Goal: Task Accomplishment & Management: Manage account settings

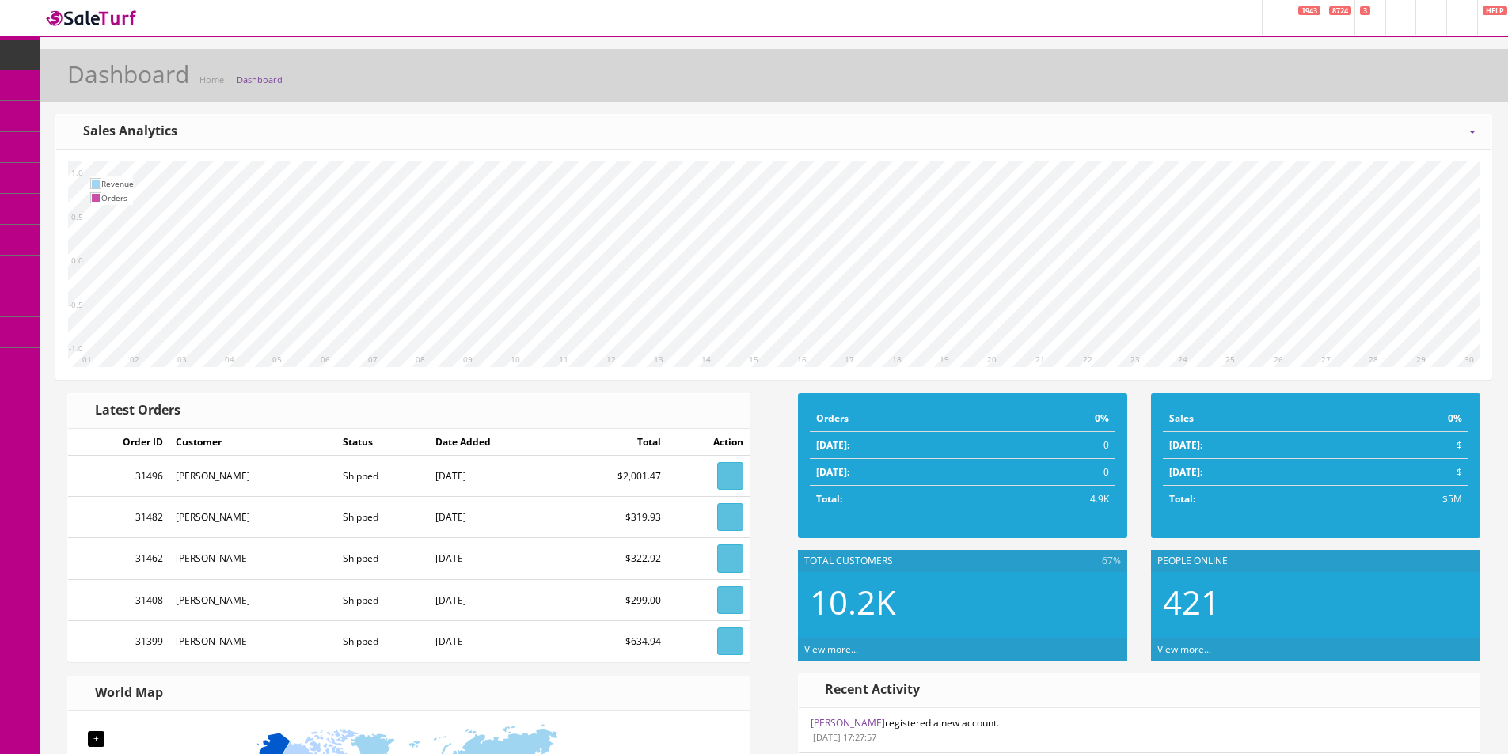
click at [89, 88] on icon at bounding box center [83, 84] width 17 height 13
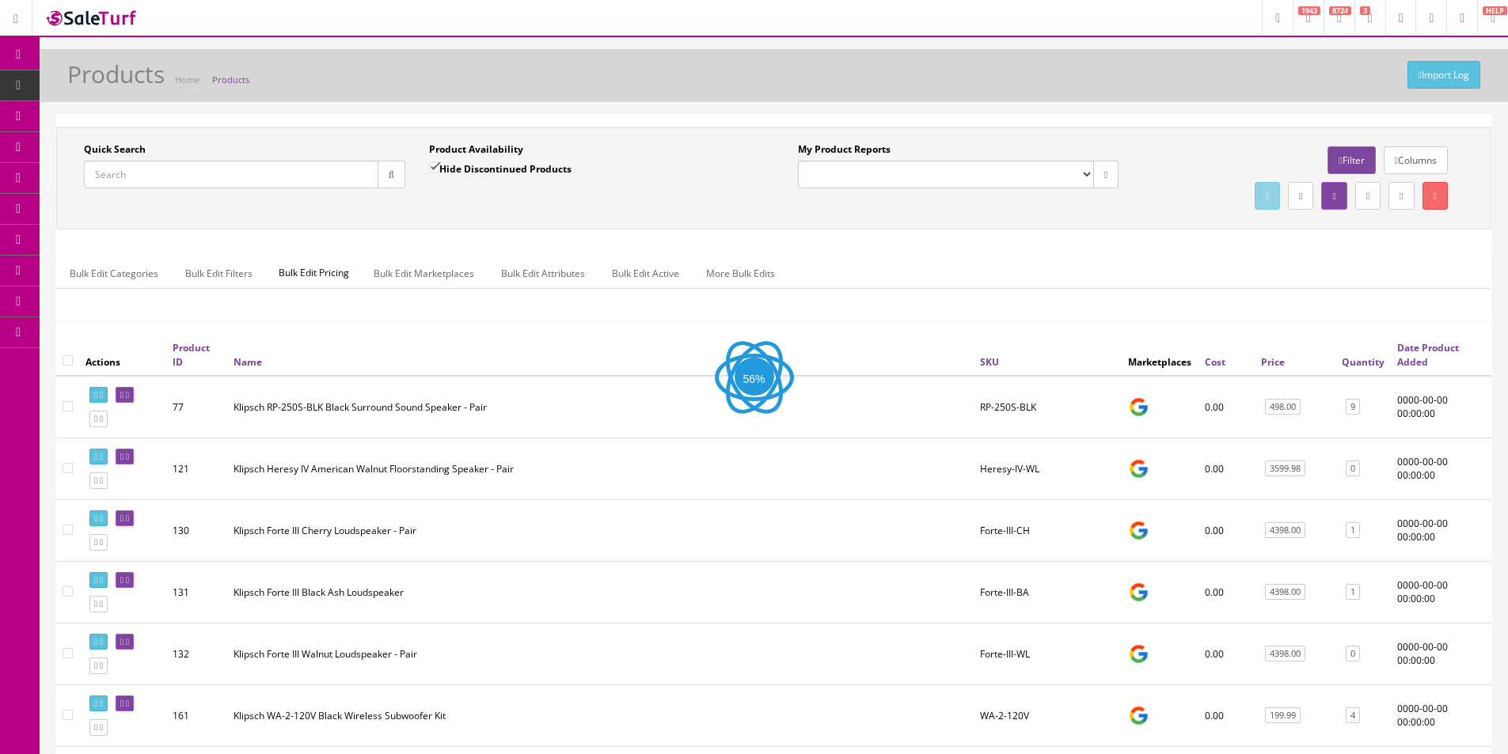
click at [229, 173] on input "Quick Search" at bounding box center [231, 175] width 294 height 28
type input "s"
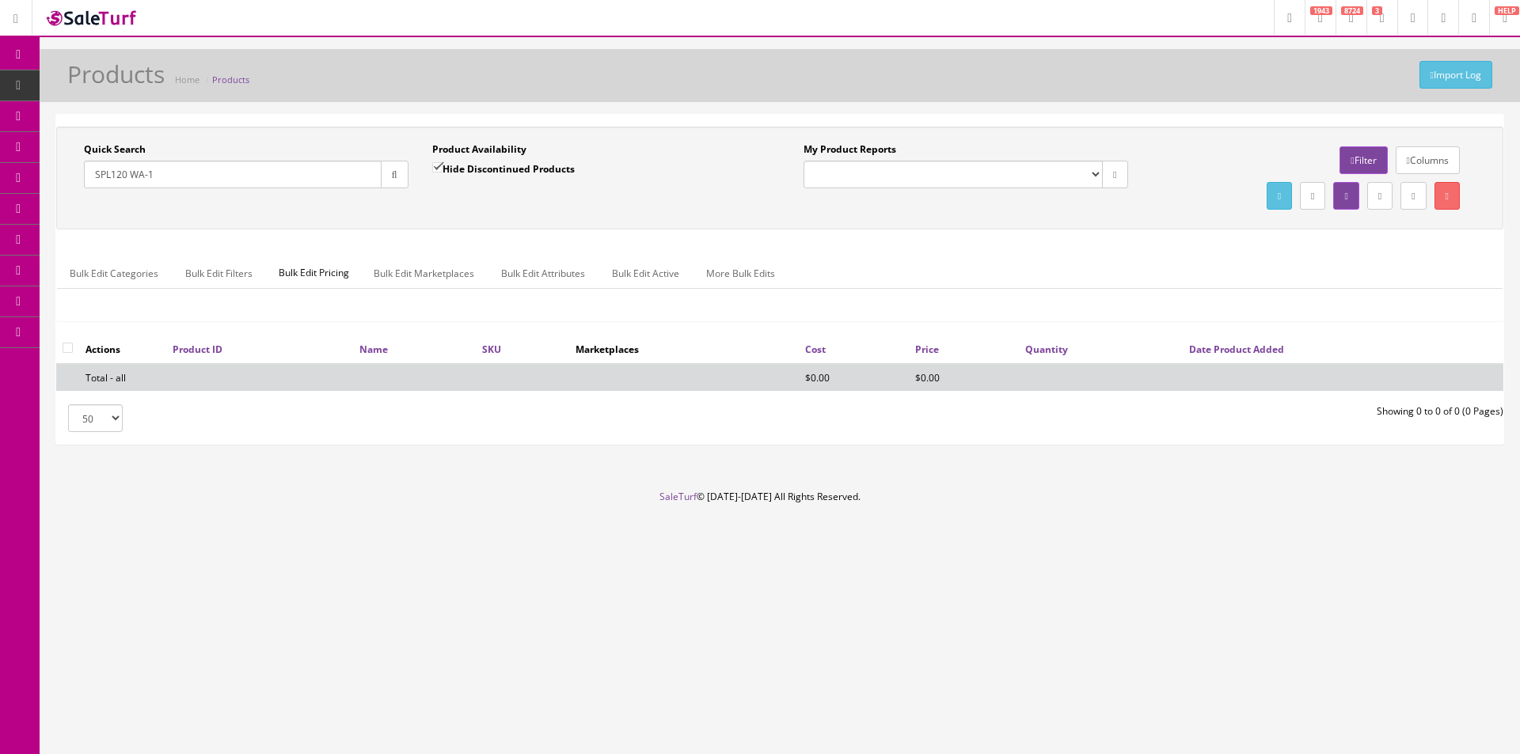
type input "SPL120 WA-11"
drag, startPoint x: 182, startPoint y: 173, endPoint x: 93, endPoint y: 173, distance: 88.7
click at [93, 173] on input "SPL120 WA-11" at bounding box center [233, 175] width 298 height 28
click at [249, 164] on input "Quick Search" at bounding box center [233, 175] width 298 height 28
paste input "Klipsch SPL-120 Sub with WA2 Kit"
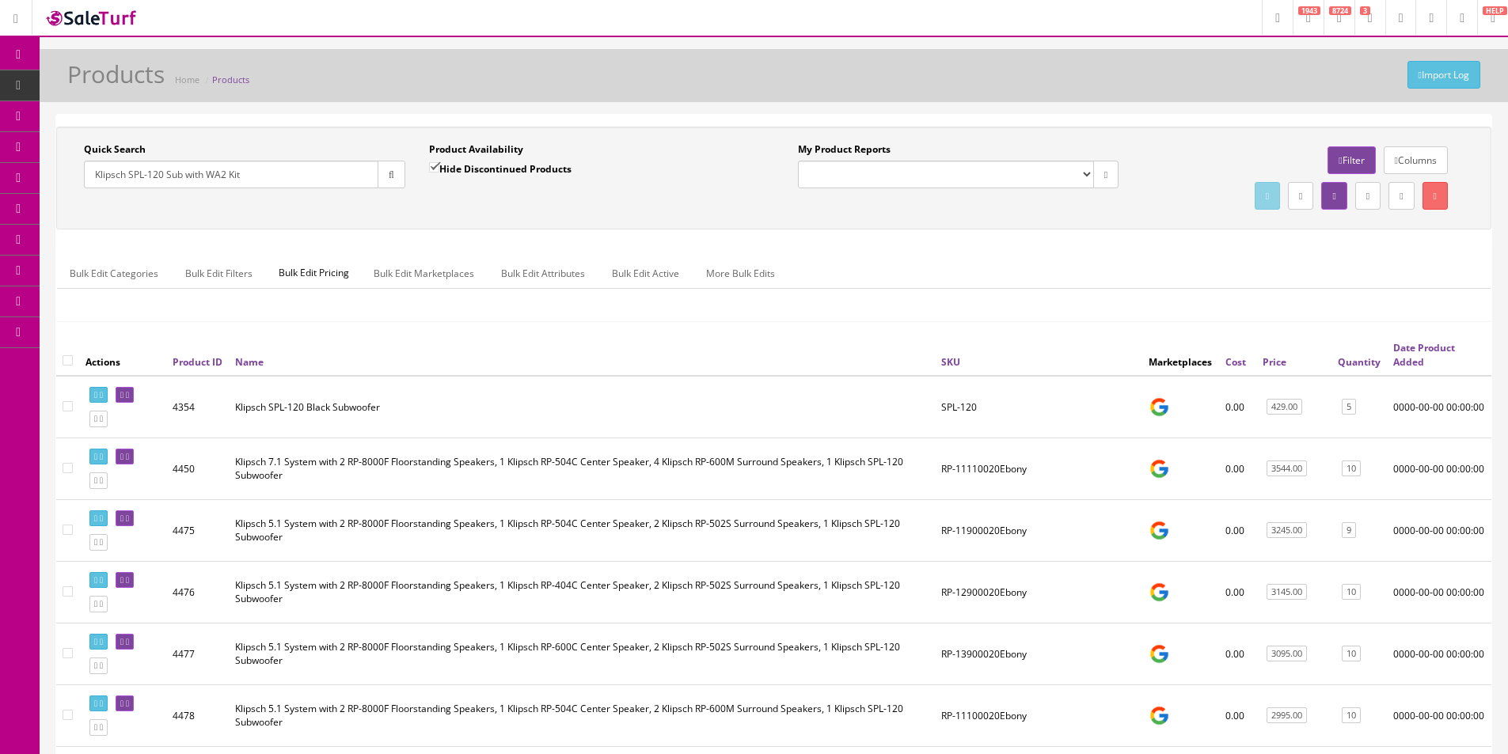
drag, startPoint x: 292, startPoint y: 176, endPoint x: 57, endPoint y: 160, distance: 235.6
click at [57, 160] on div "Quick Search Klipsch SPL-120 Sub with WA2 Kit Date From Product Availability Hi…" at bounding box center [773, 178] width 1435 height 103
paste input "SPL-120-WA2"
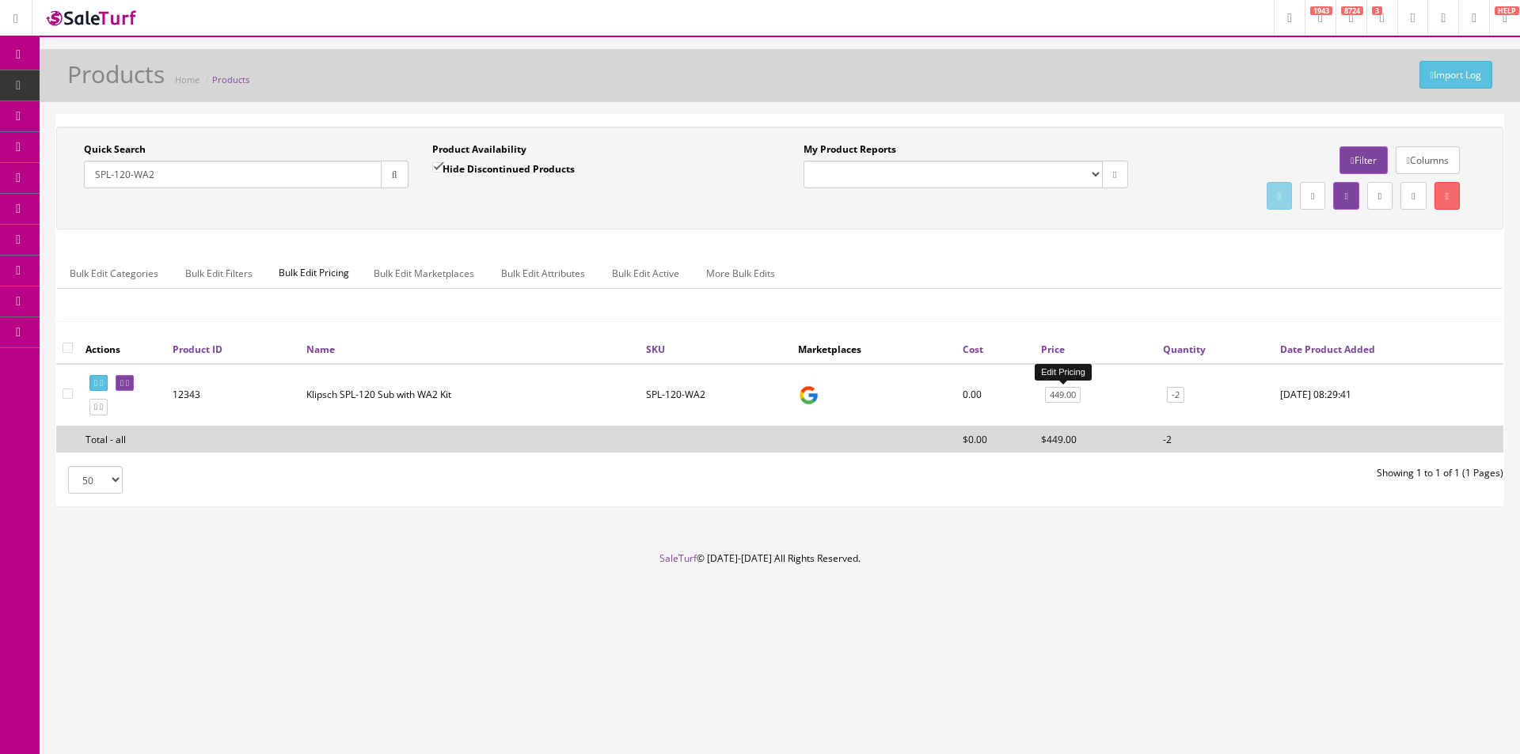
type input "SPL-120-WA2"
click at [1069, 397] on link "449.00" at bounding box center [1063, 395] width 36 height 17
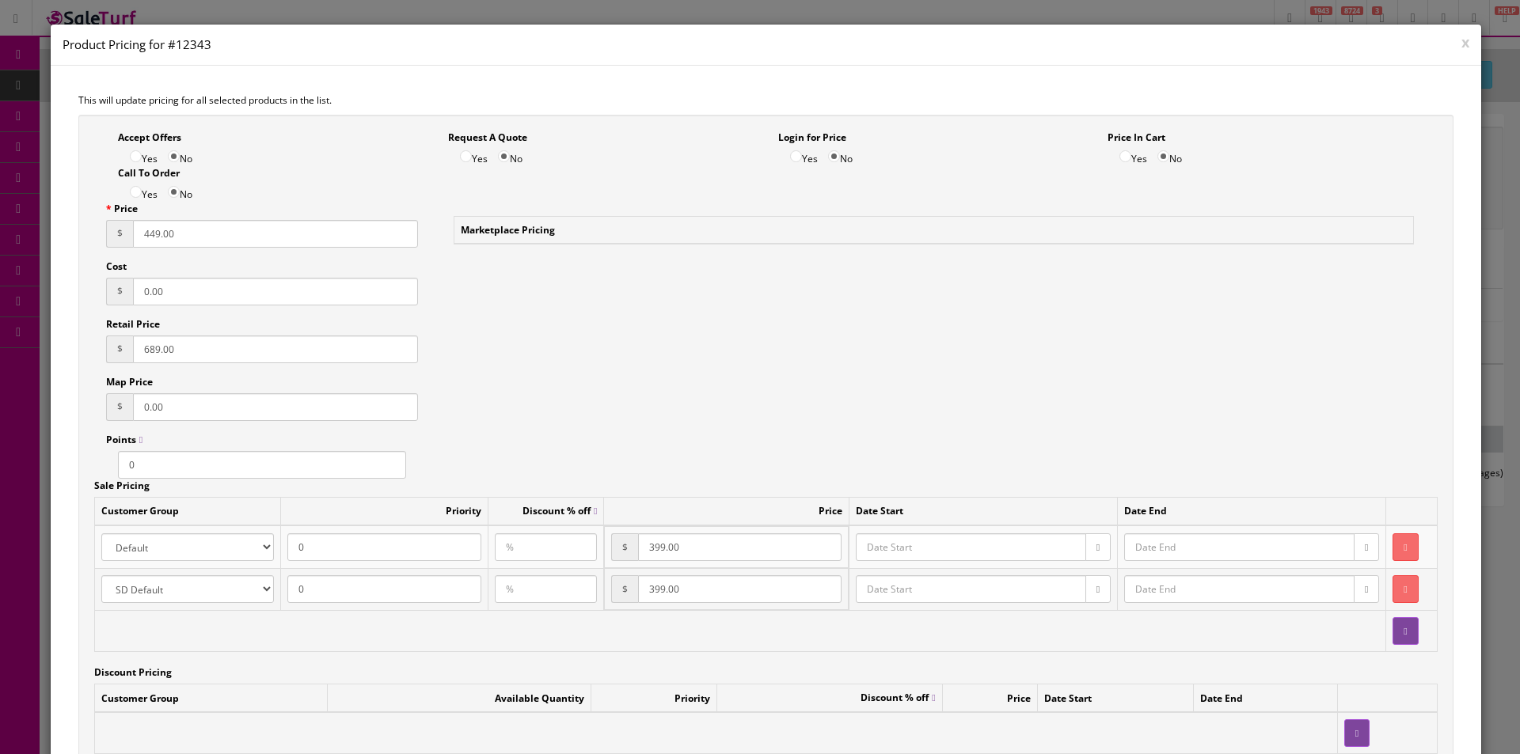
drag, startPoint x: 179, startPoint y: 237, endPoint x: 139, endPoint y: 234, distance: 40.4
click at [139, 234] on input "449.00" at bounding box center [275, 234] width 285 height 28
type input "489.00"
click at [530, 339] on div "Accept Offers Yes No Request A Quote Yes No Login for Price Yes No Price In Car…" at bounding box center [766, 450] width 1376 height 670
drag, startPoint x: 698, startPoint y: 543, endPoint x: 611, endPoint y: 545, distance: 87.1
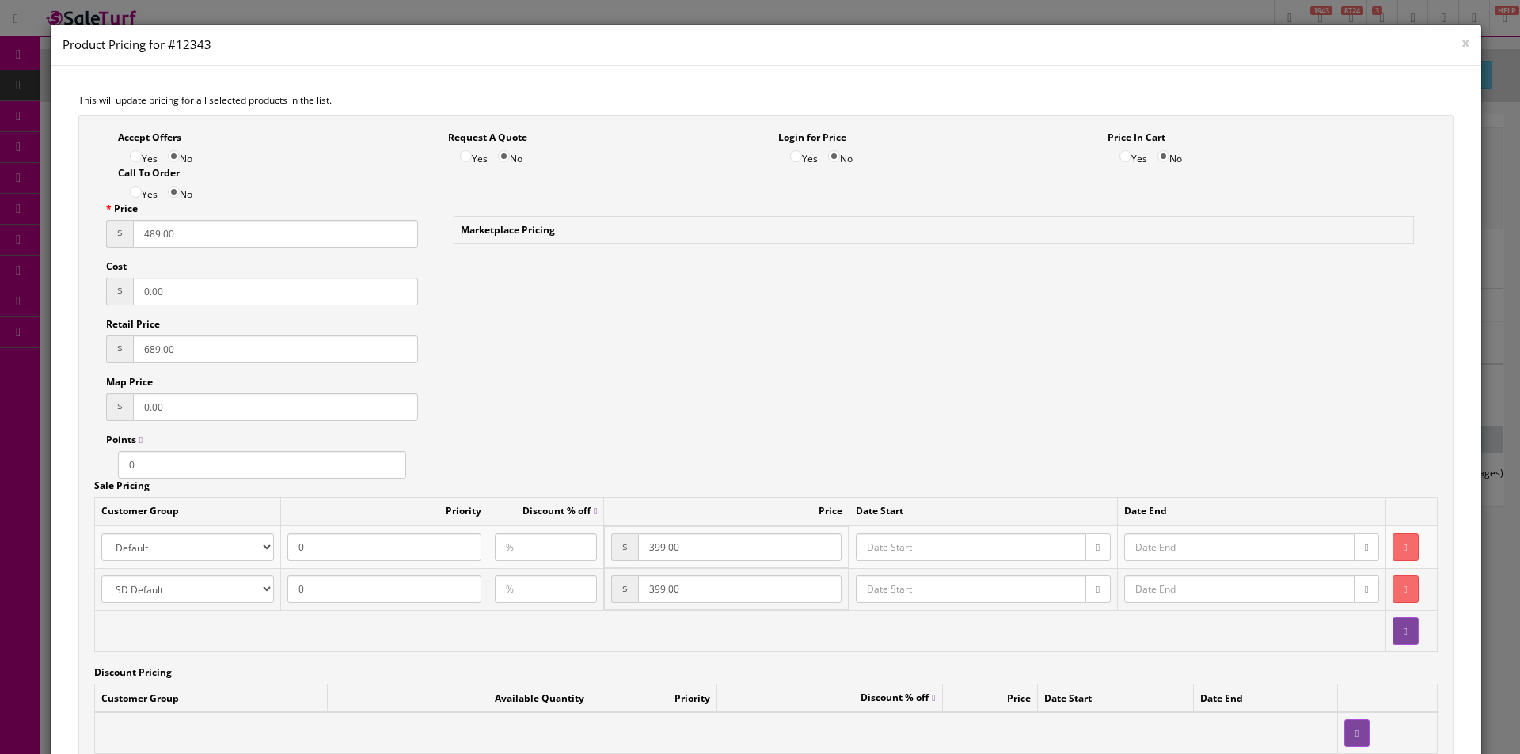
click at [611, 545] on td "$ 399.00" at bounding box center [726, 547] width 244 height 42
type input "489.00"
click at [627, 585] on td "$ 399.00" at bounding box center [726, 589] width 244 height 42
type input "489.00"
drag, startPoint x: 773, startPoint y: 431, endPoint x: 788, endPoint y: 420, distance: 18.7
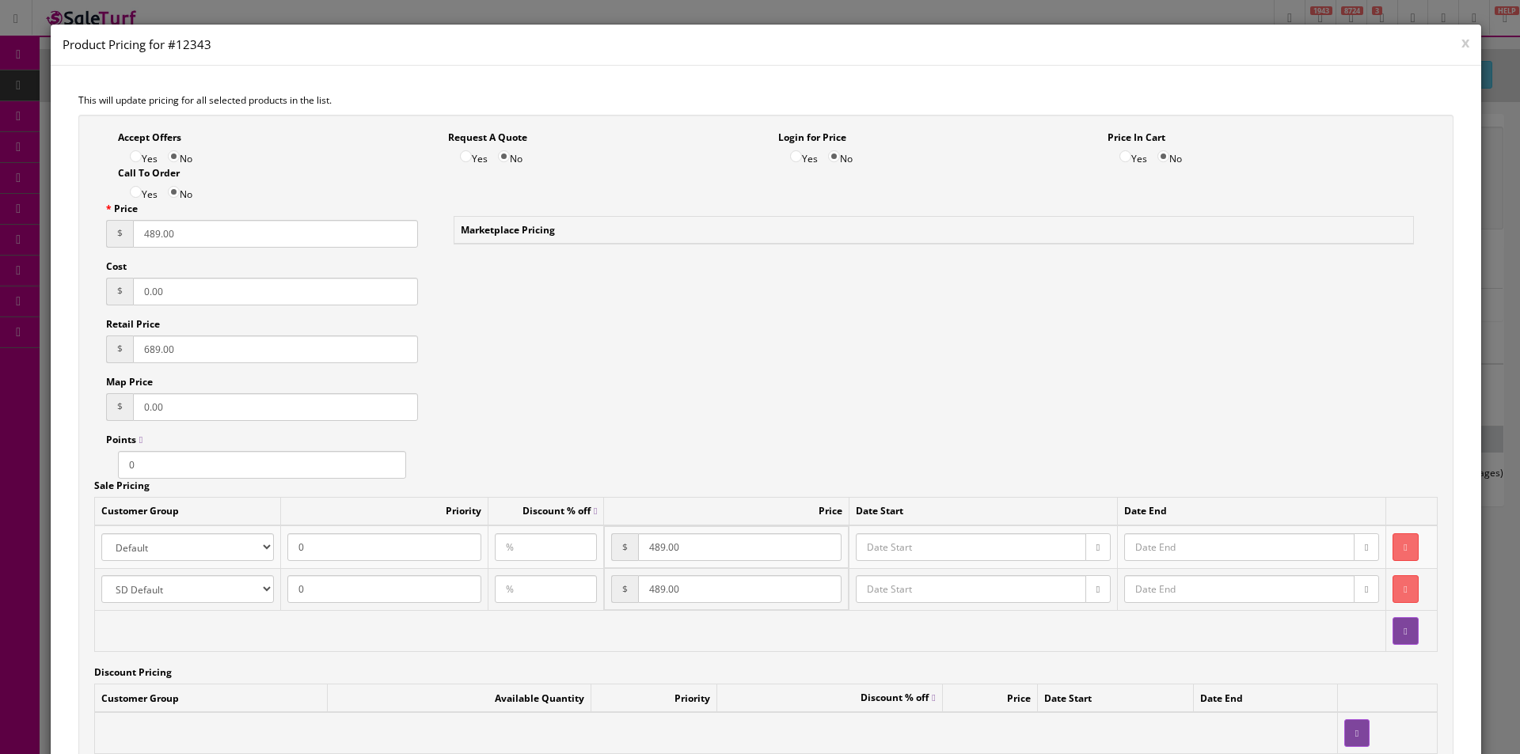
click at [773, 430] on div "Accept Offers Yes No Request A Quote Yes No Login for Price Yes No Price In Car…" at bounding box center [766, 450] width 1376 height 670
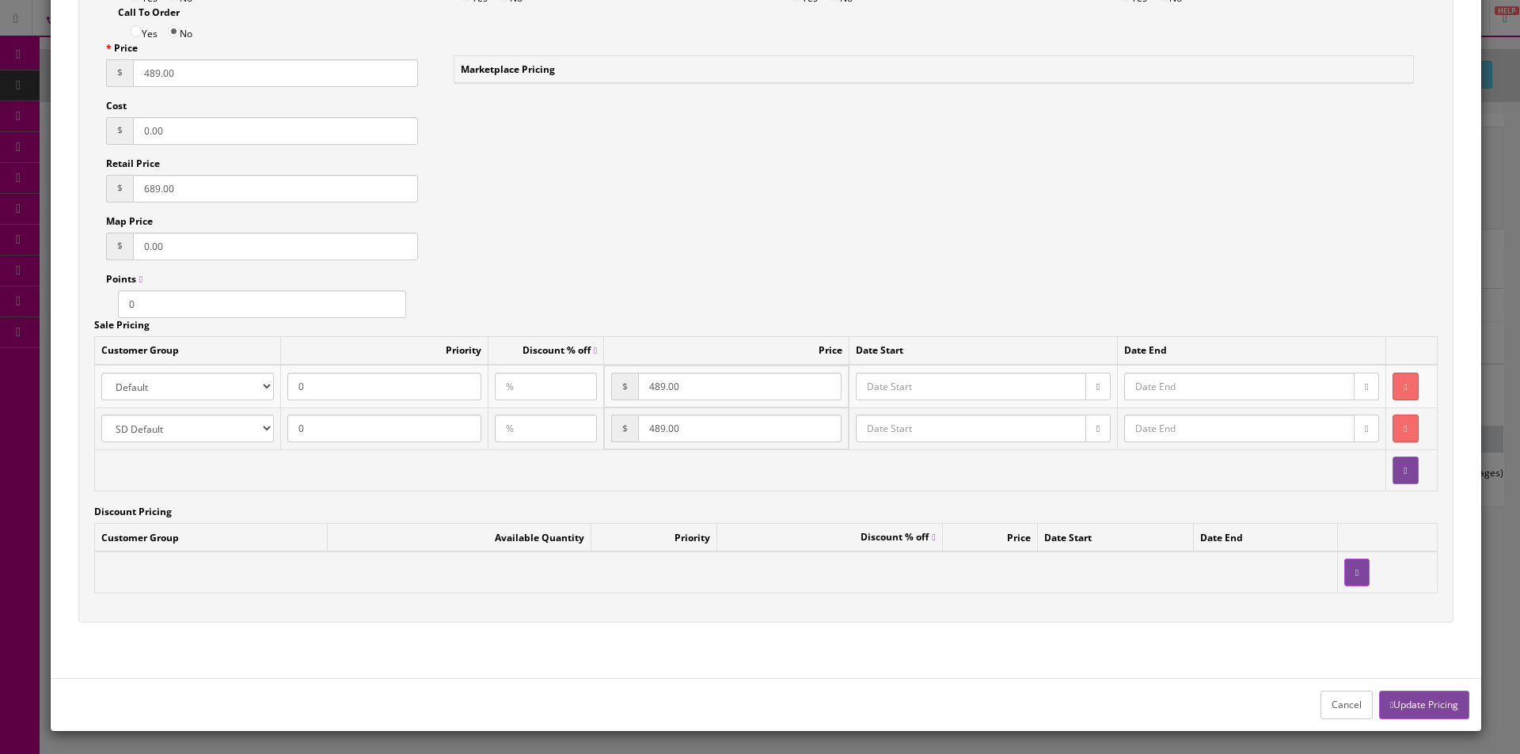
scroll to position [162, 0]
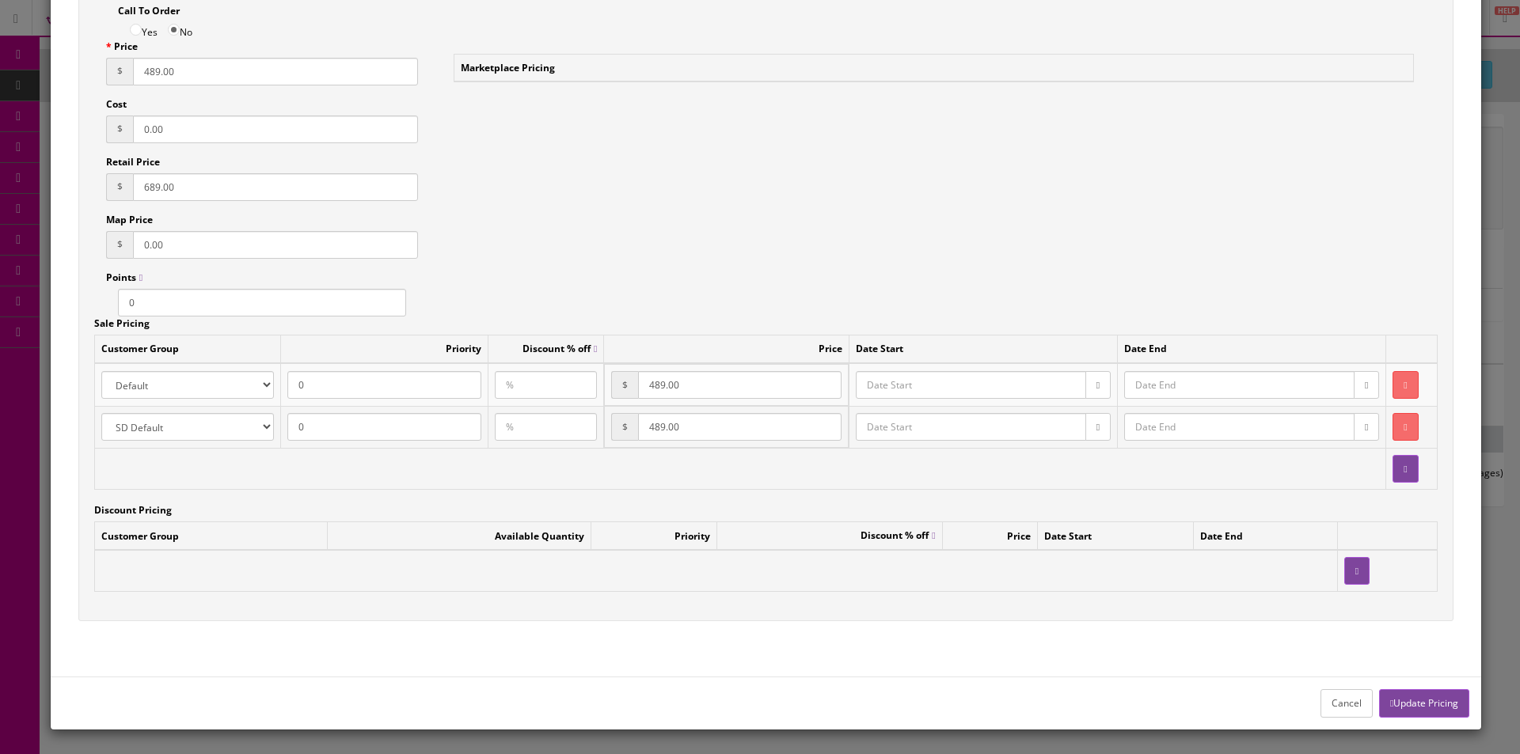
click at [1403, 699] on button "Update Pricing" at bounding box center [1424, 703] width 90 height 28
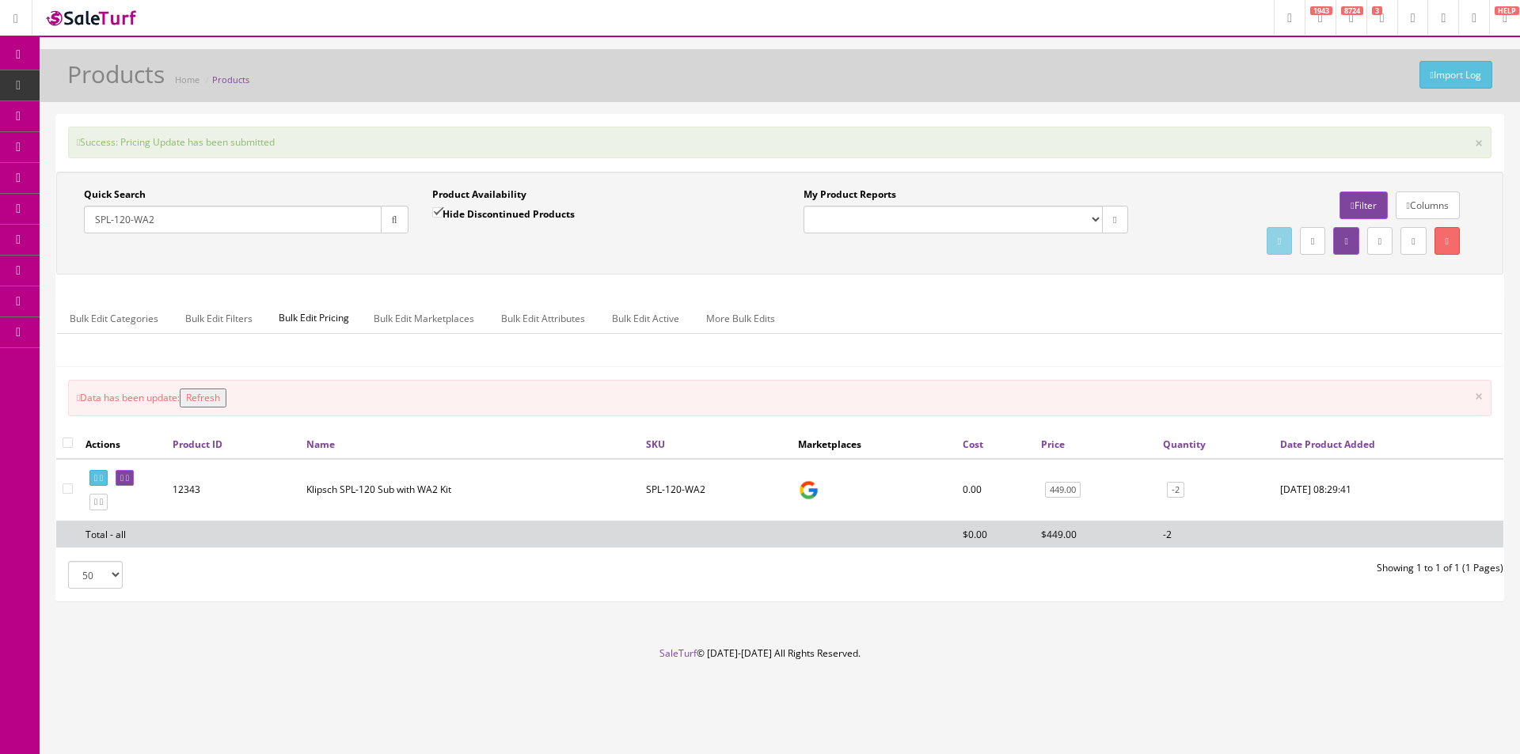
click at [214, 401] on button "Refresh" at bounding box center [203, 398] width 47 height 19
